Goal: Check status: Check status

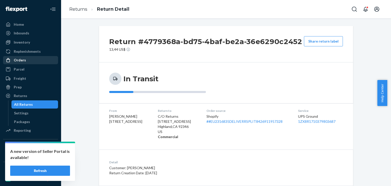
click at [21, 61] on div "Orders" at bounding box center [20, 60] width 12 height 5
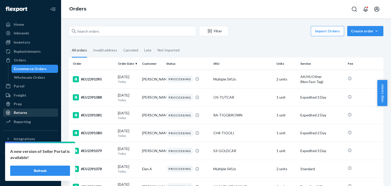
click at [25, 111] on div "Returns" at bounding box center [20, 112] width 13 height 5
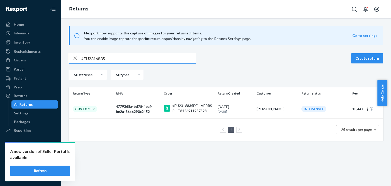
click at [95, 60] on input "#EU2316835" at bounding box center [138, 58] width 115 height 10
type input "#"
type input "#EU2350480"
